Goal: Transaction & Acquisition: Purchase product/service

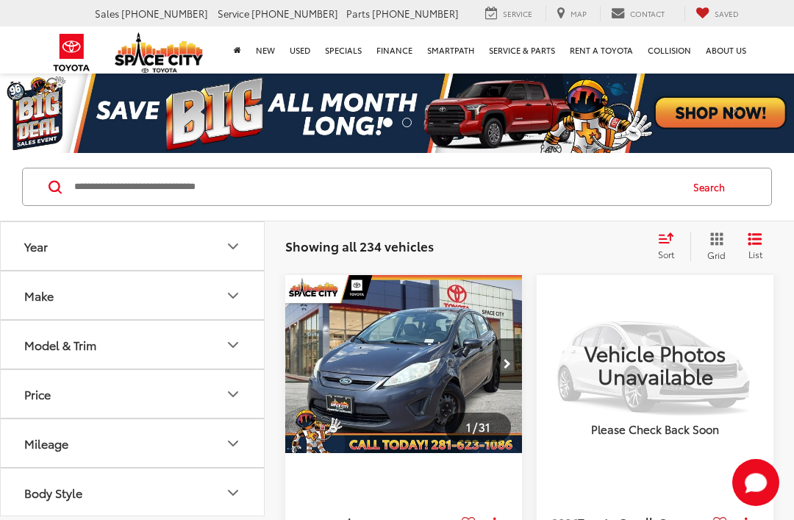
click at [235, 306] on button "Make" at bounding box center [133, 295] width 265 height 48
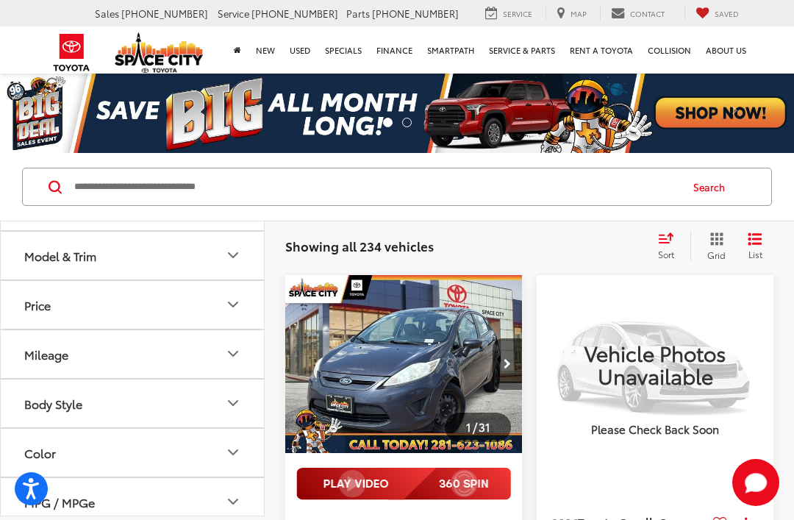
scroll to position [629, 0]
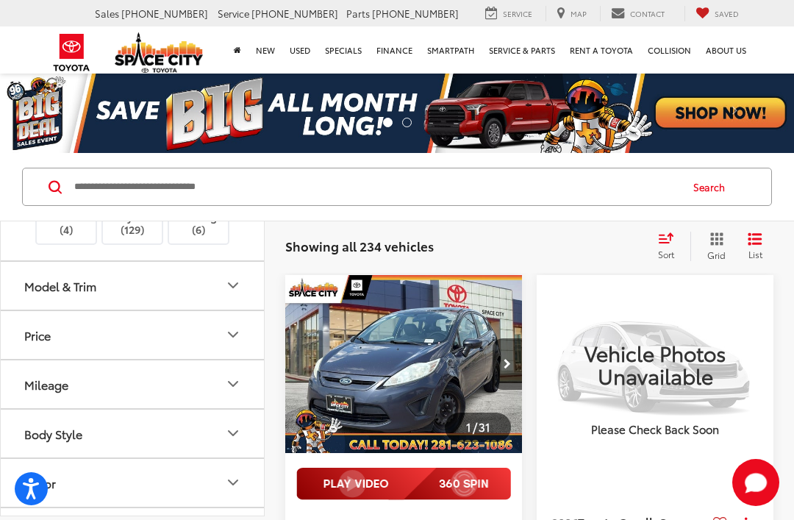
click at [132, 211] on img at bounding box center [132, 211] width 0 height 0
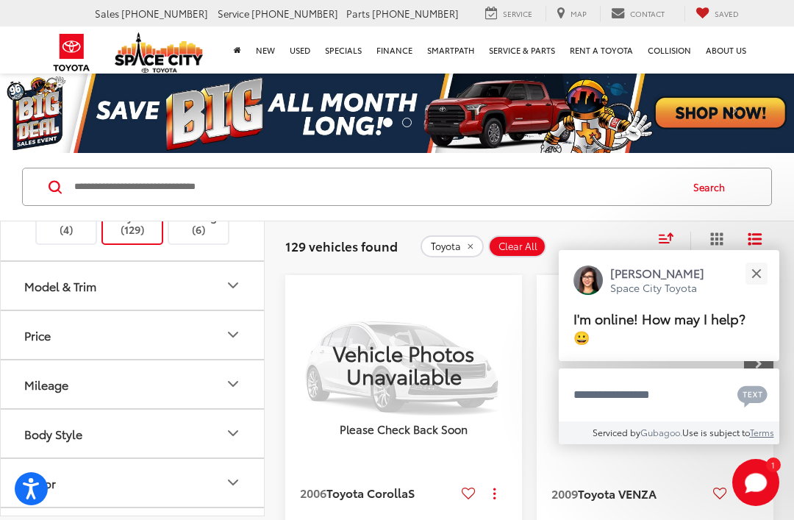
click at [237, 294] on icon "Model & Trim" at bounding box center [233, 285] width 18 height 18
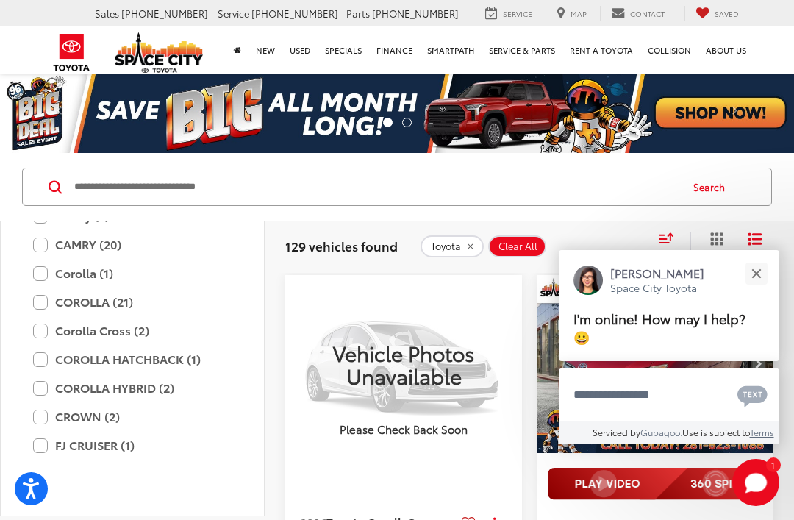
scroll to position [777, 0]
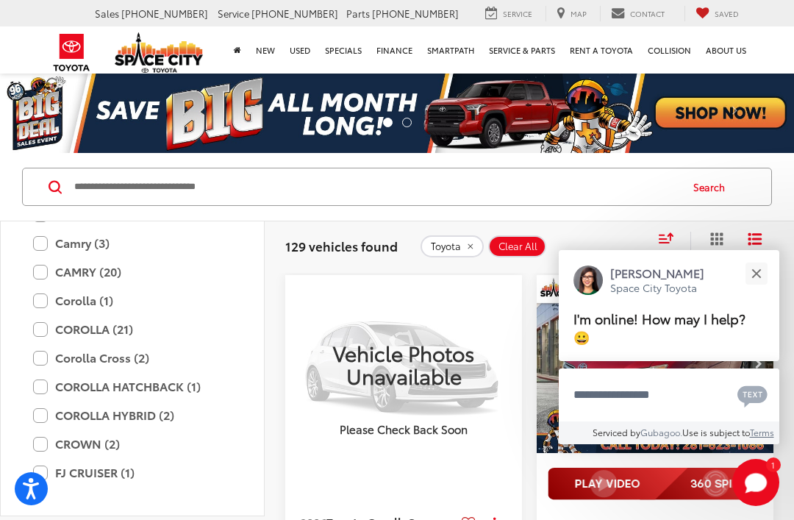
click at [46, 198] on label "4RUNNER (12)" at bounding box center [132, 186] width 198 height 26
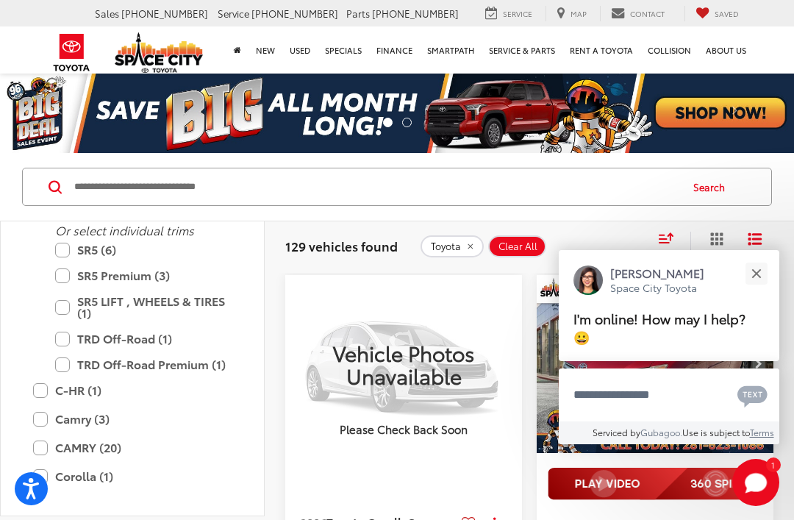
click at [758, 271] on div "Close" at bounding box center [756, 273] width 10 height 10
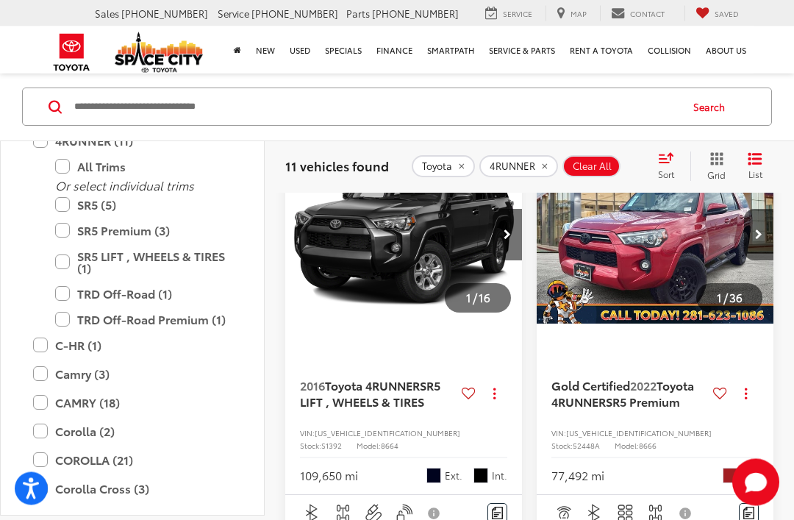
scroll to position [231, 0]
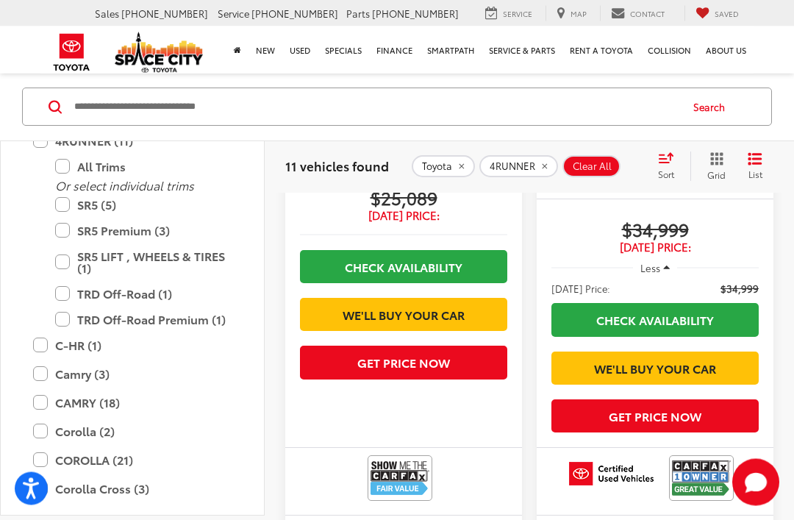
click at [230, 101] on icon "Model & Trim" at bounding box center [233, 92] width 18 height 18
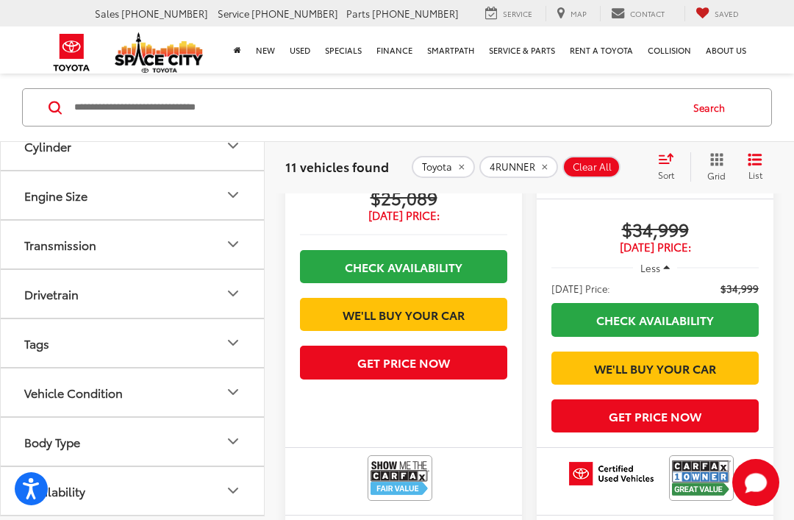
scroll to position [1130, 0]
click at [234, 302] on icon "Drivetrain" at bounding box center [233, 293] width 18 height 18
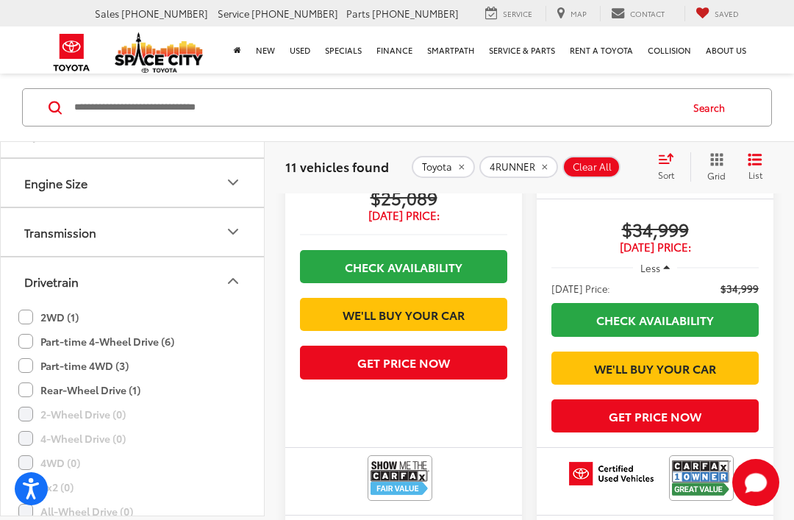
click at [35, 353] on label "Part-time 4-Wheel Drive (6)" at bounding box center [96, 341] width 156 height 24
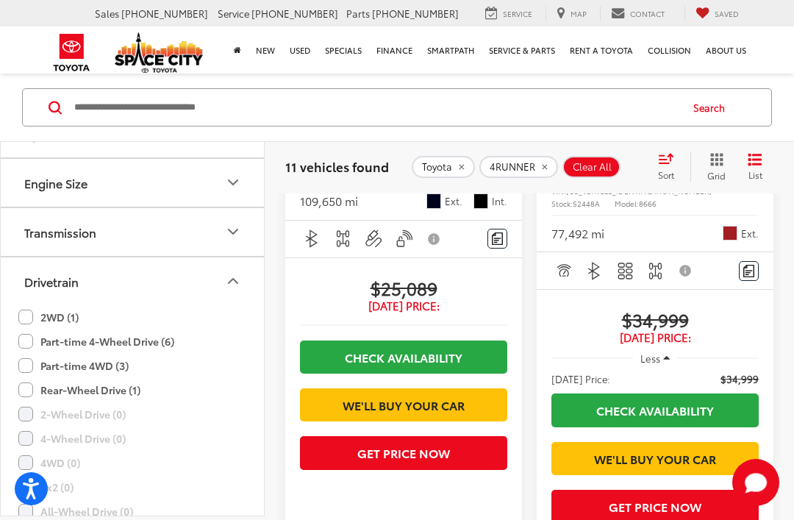
click at [31, 378] on label "Part-time 4WD (3)" at bounding box center [73, 365] width 110 height 24
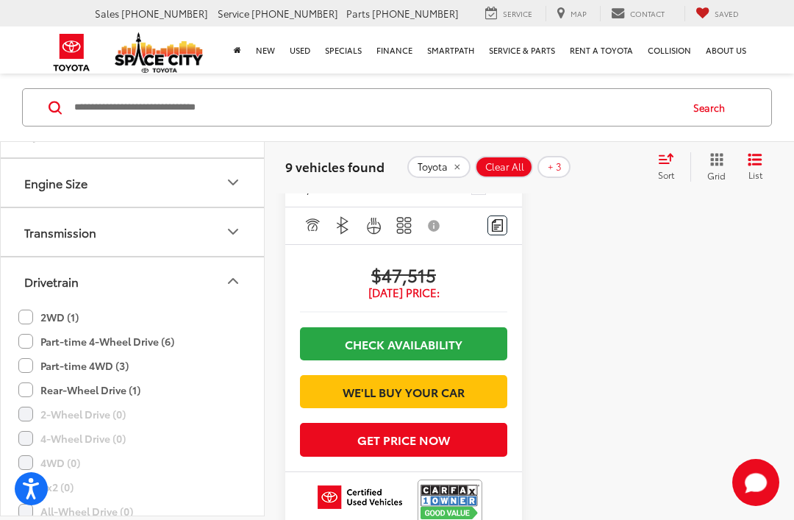
scroll to position [3499, 0]
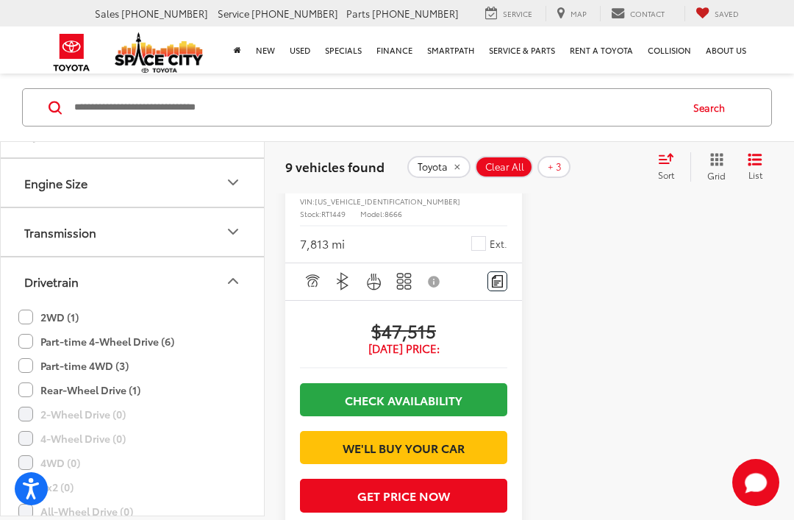
click at [392, 93] on img "2024 Toyota 4RUNNER SR5 Premium 0" at bounding box center [403, 3] width 239 height 179
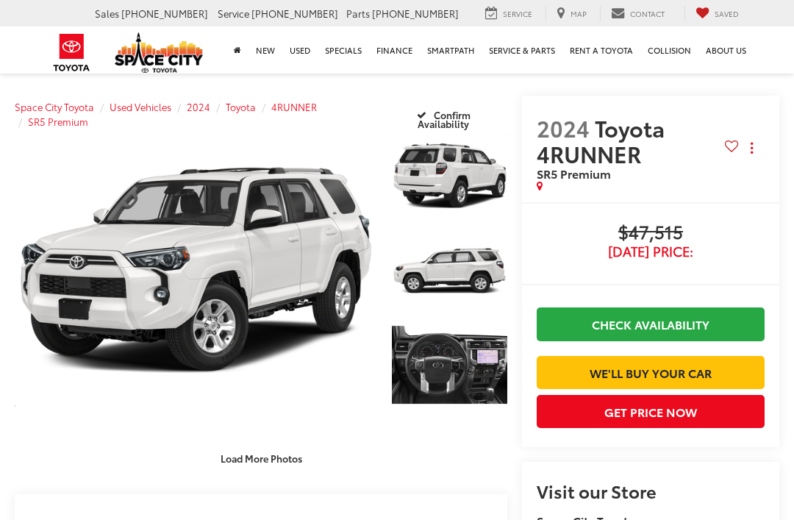
click at [445, 370] on link "Expand Photo 3" at bounding box center [449, 364] width 115 height 87
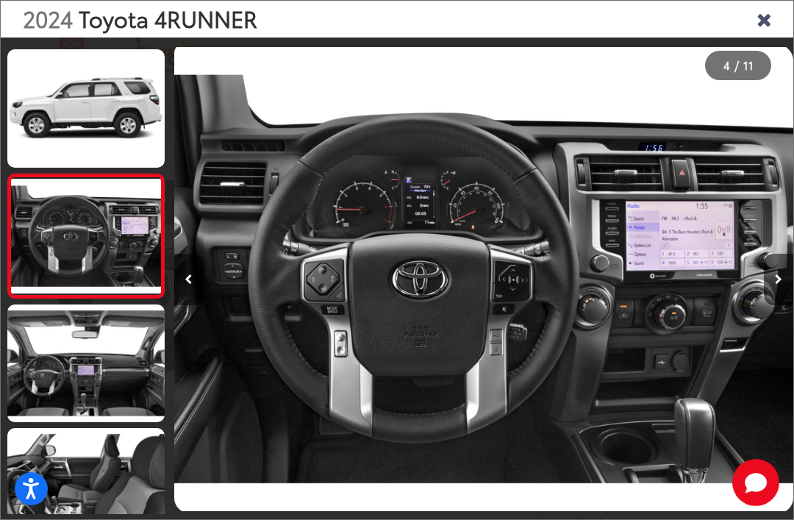
click at [781, 284] on icon "Next image" at bounding box center [778, 279] width 7 height 10
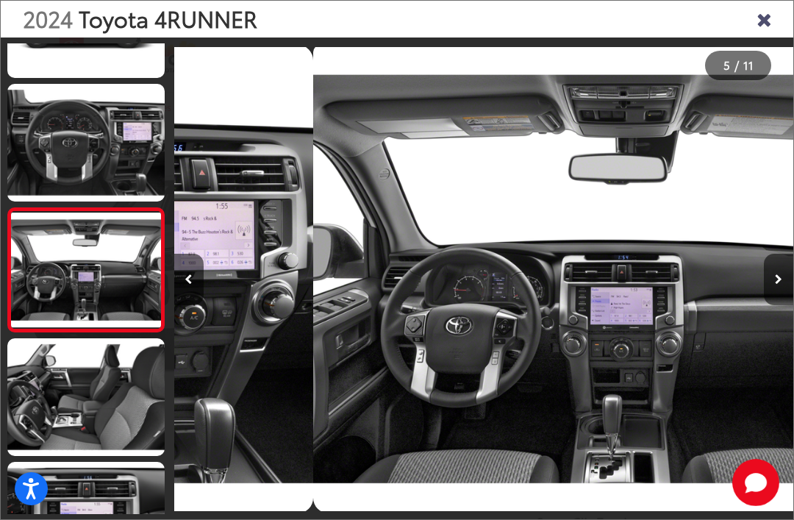
scroll to position [0, 2476]
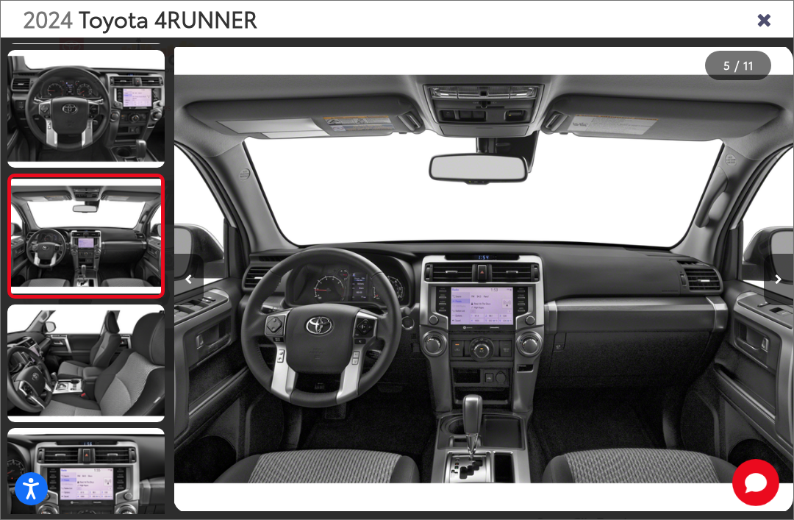
click at [780, 305] on button "Next image" at bounding box center [777, 279] width 29 height 51
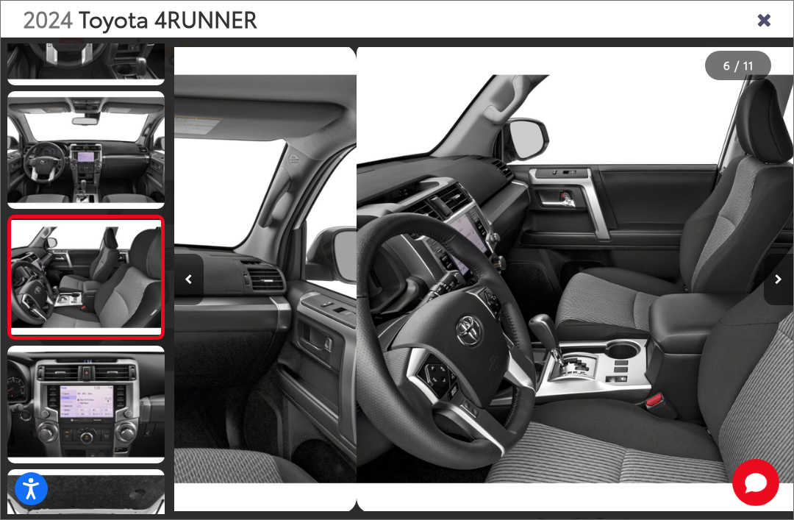
scroll to position [489, 0]
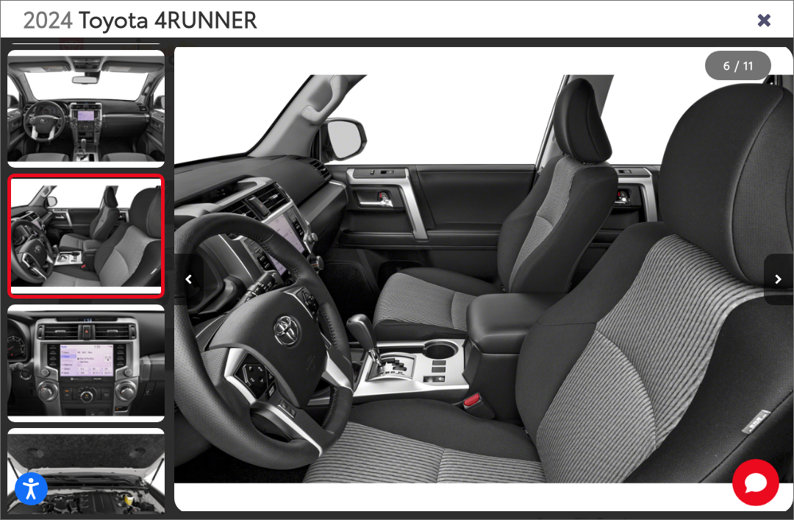
click at [784, 305] on button "Next image" at bounding box center [777, 279] width 29 height 51
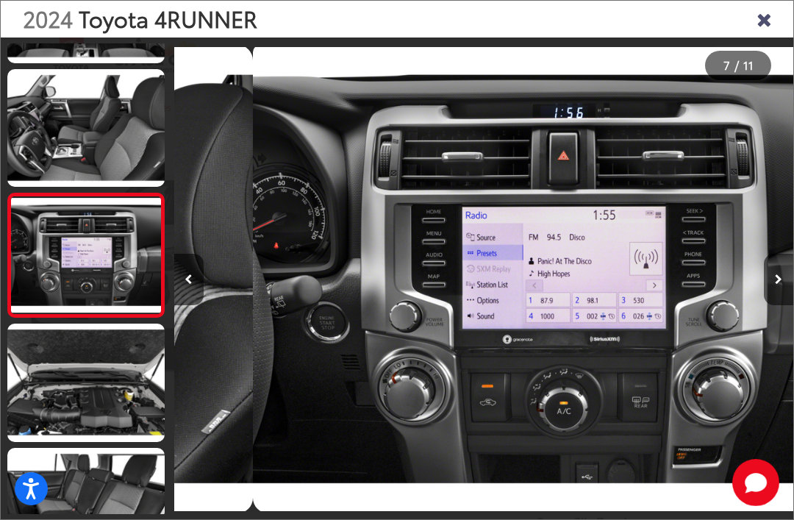
scroll to position [0, 3714]
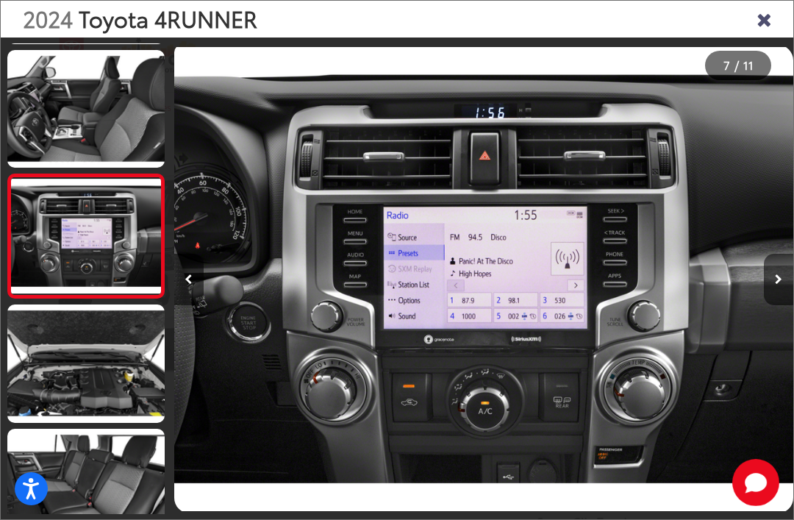
click at [783, 305] on button "Next image" at bounding box center [777, 279] width 29 height 51
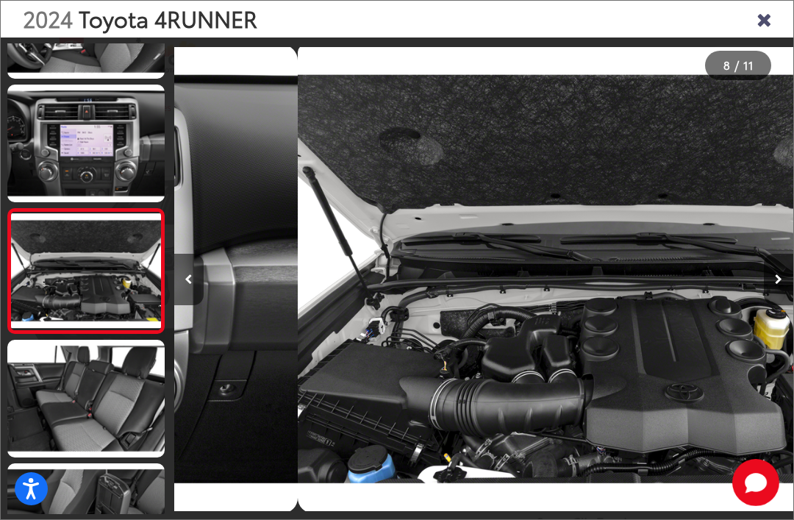
scroll to position [736, 0]
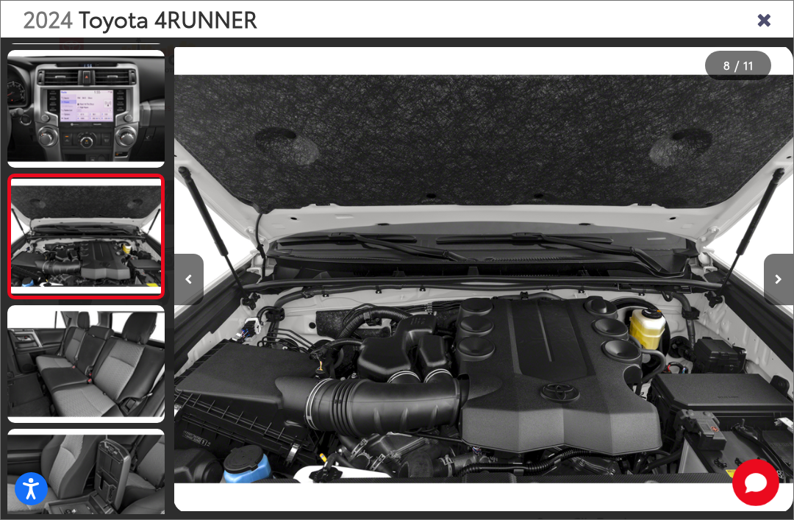
click at [786, 305] on button "Next image" at bounding box center [777, 279] width 29 height 51
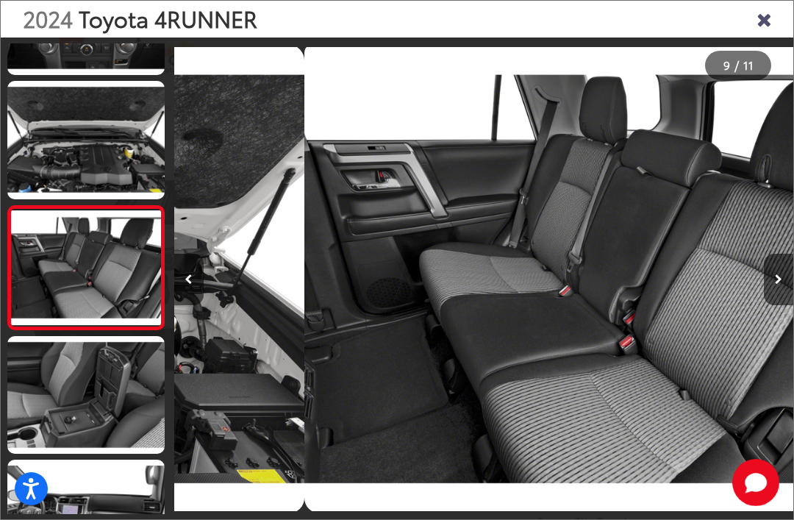
scroll to position [860, 0]
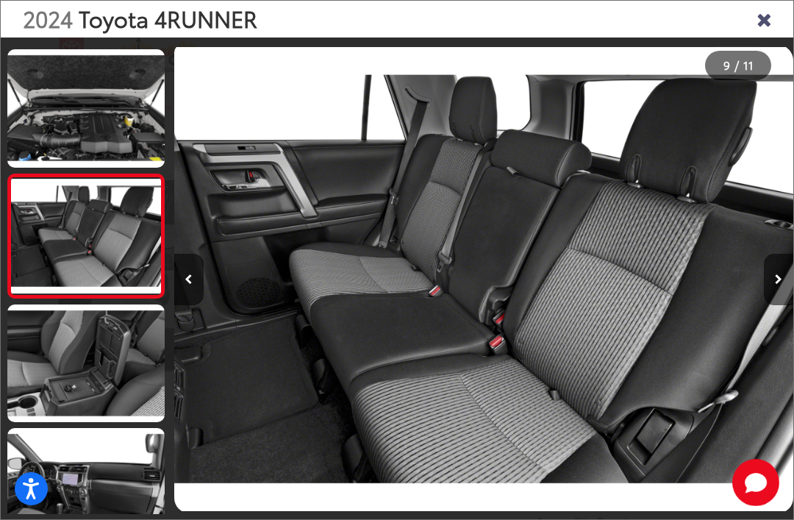
click at [789, 305] on button "Next image" at bounding box center [777, 279] width 29 height 51
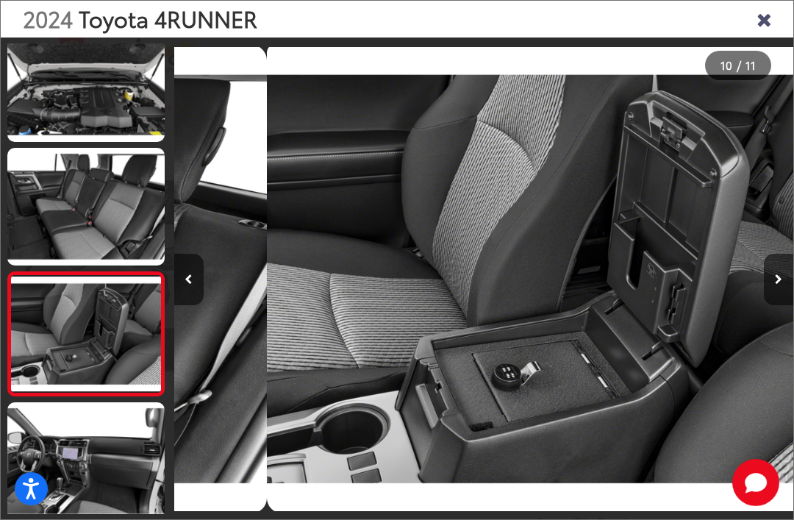
scroll to position [0, 5571]
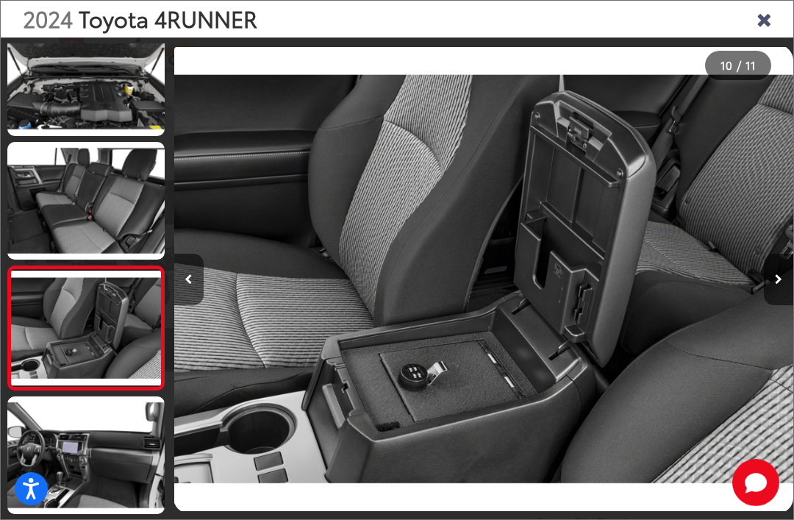
click at [783, 301] on button "Next image" at bounding box center [777, 279] width 29 height 51
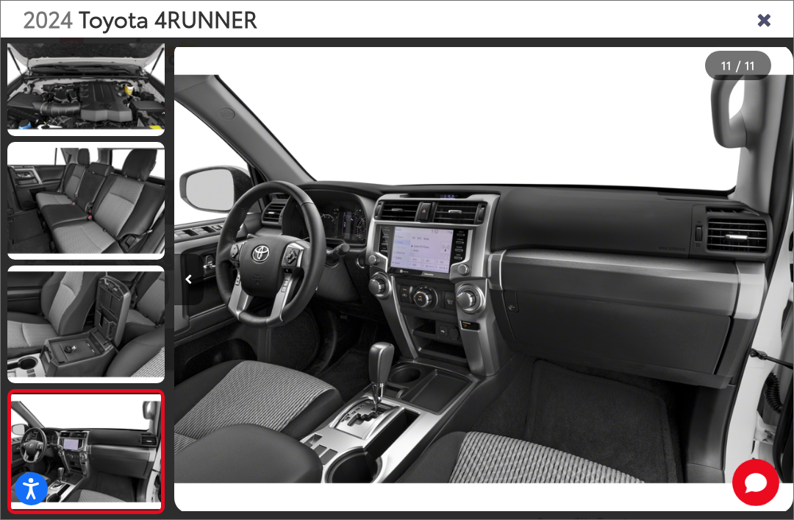
scroll to position [0, 6190]
click at [786, 298] on div at bounding box center [715, 278] width 155 height 483
click at [761, 12] on icon "Close gallery" at bounding box center [763, 18] width 15 height 19
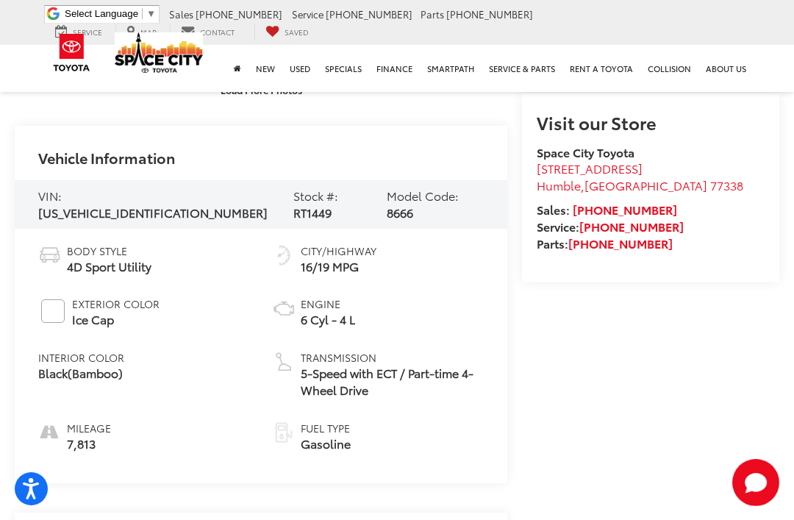
scroll to position [0, 0]
